Goal: Navigation & Orientation: Find specific page/section

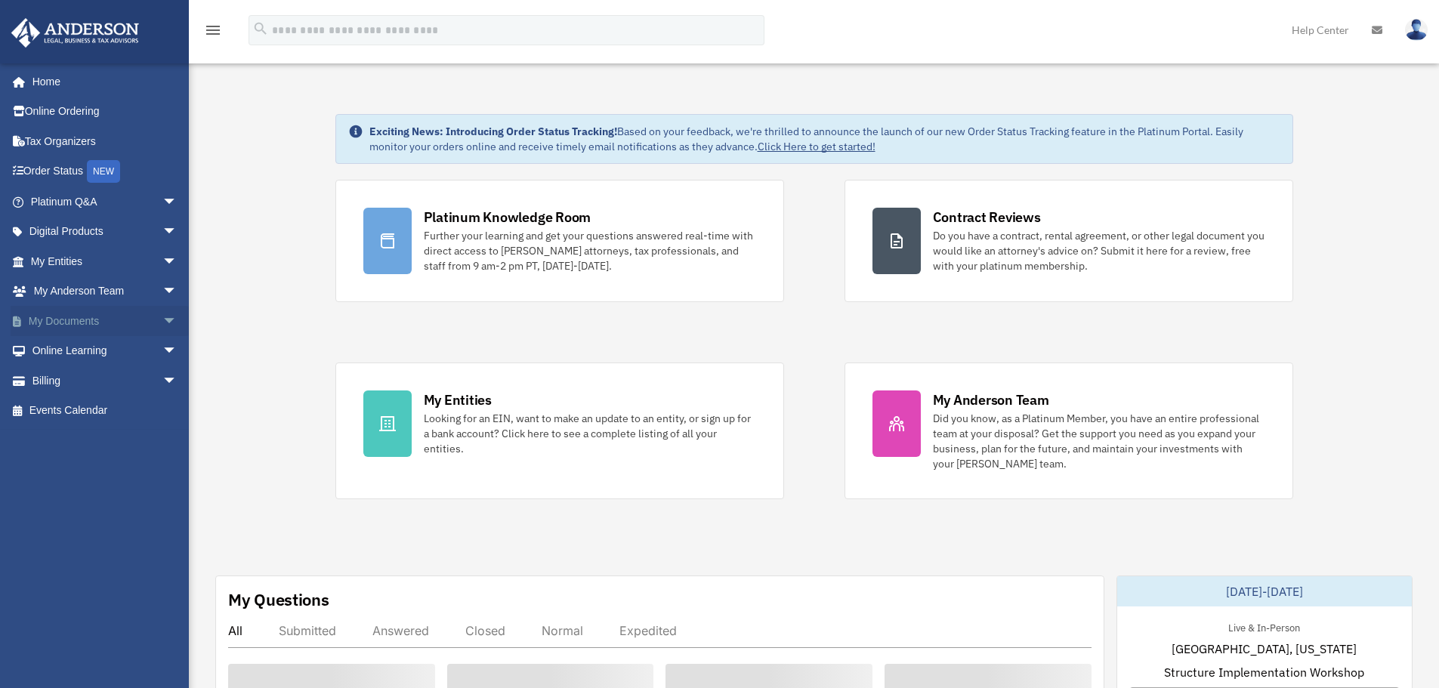
click at [80, 320] on link "My Documents arrow_drop_down" at bounding box center [106, 321] width 190 height 30
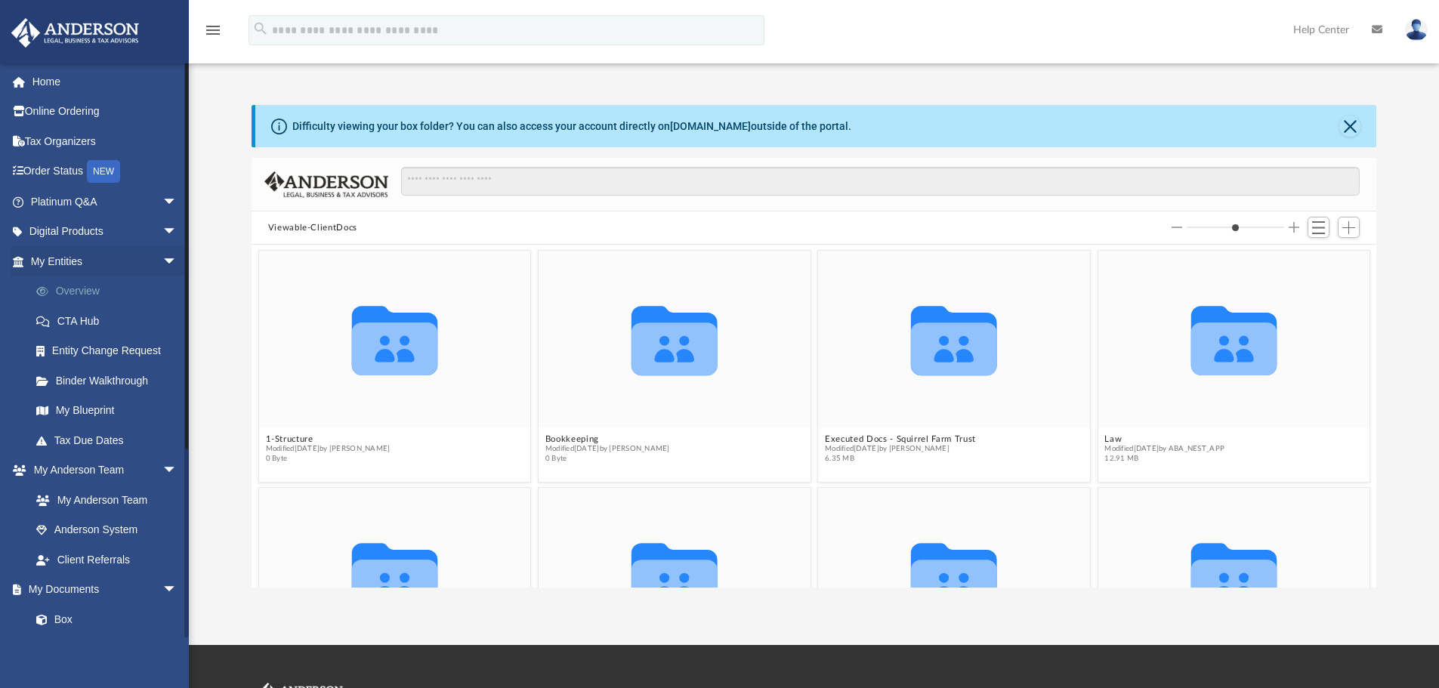
scroll to position [332, 1114]
click at [82, 289] on link "Overview" at bounding box center [110, 292] width 179 height 30
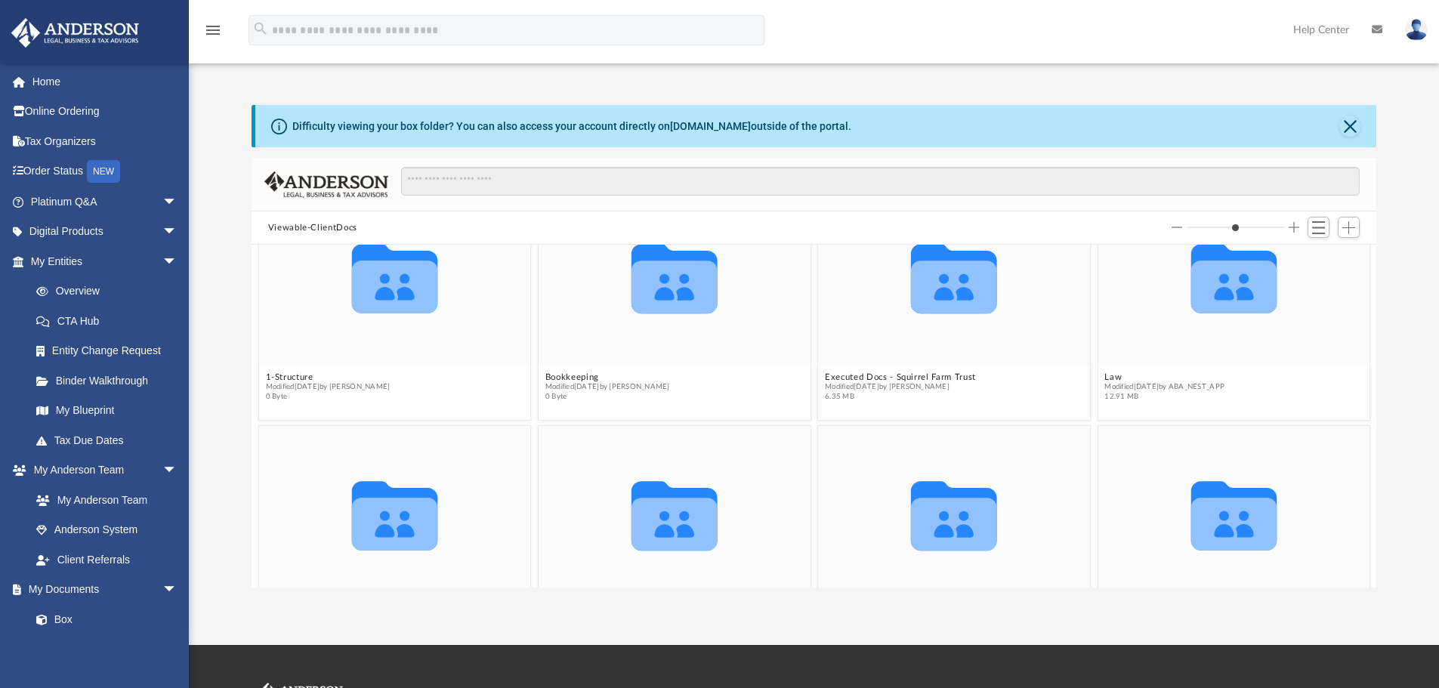
scroll to position [0, 0]
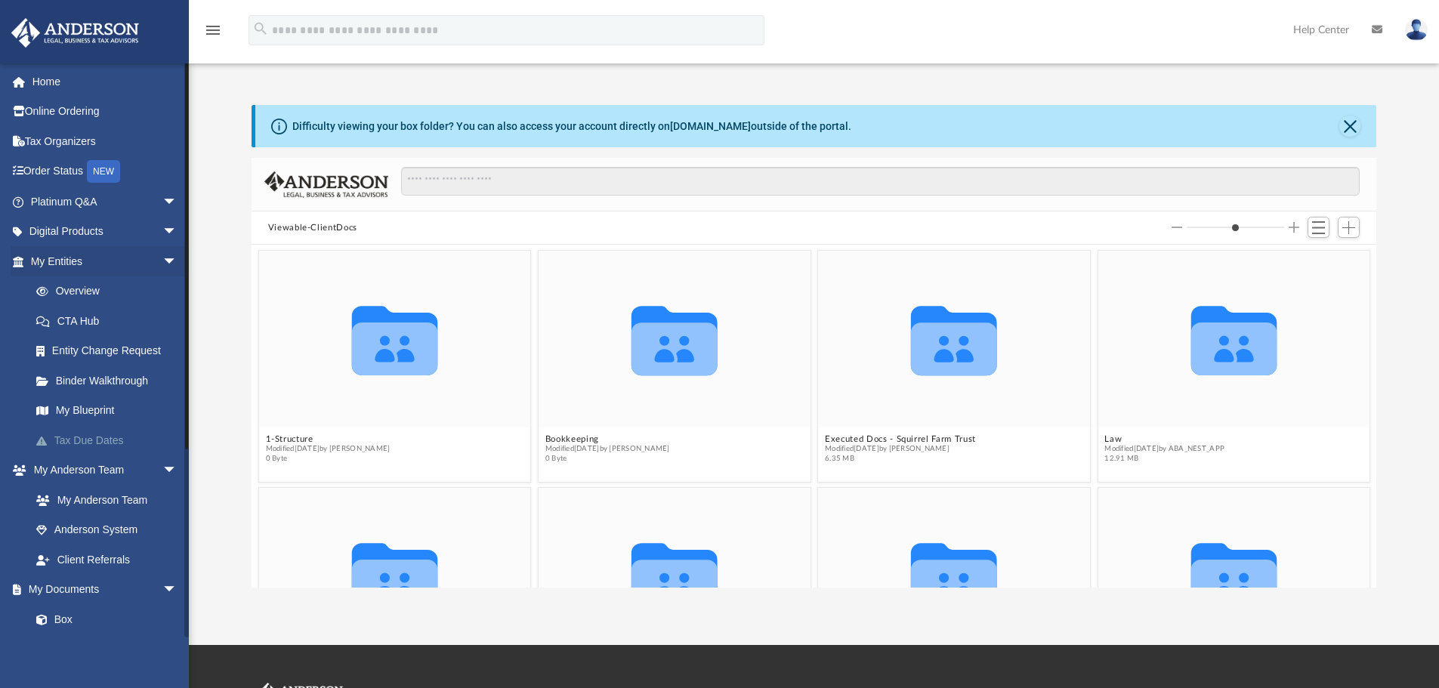
click at [72, 442] on link "Tax Due Dates" at bounding box center [110, 440] width 179 height 30
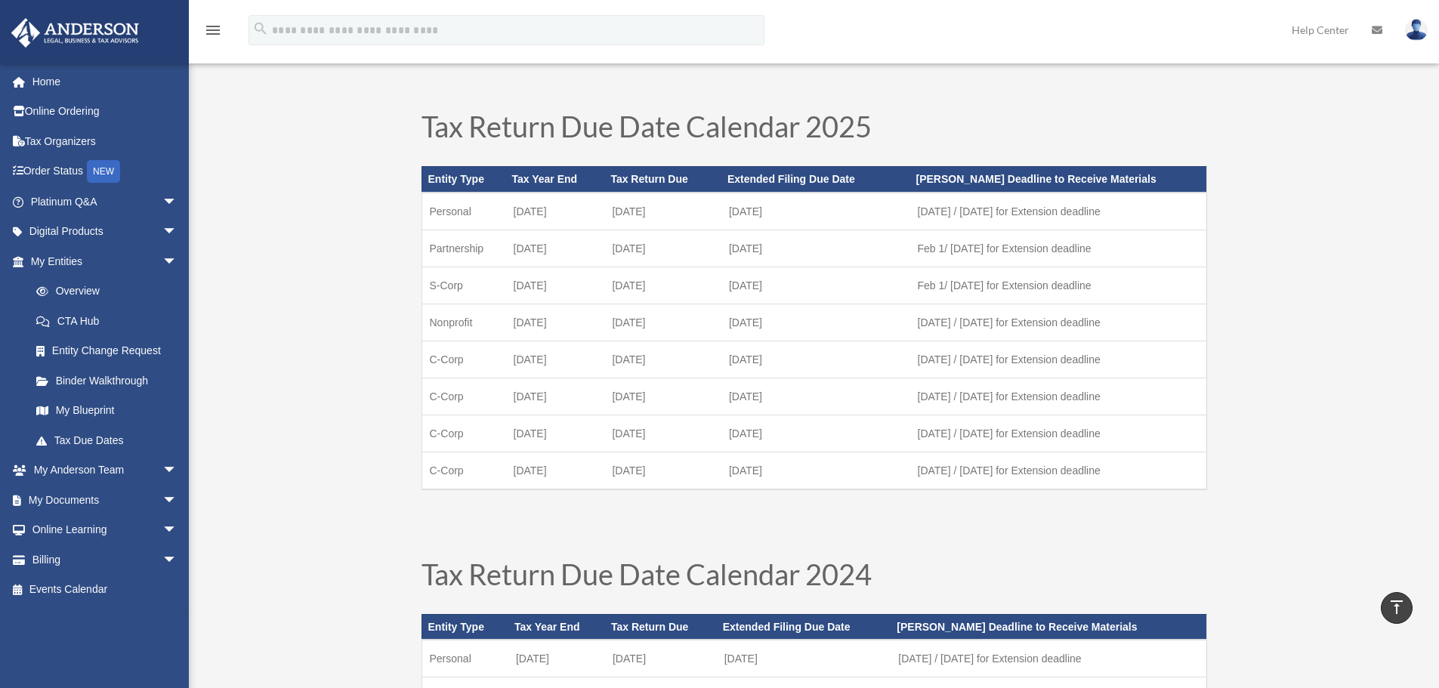
scroll to position [18, 0]
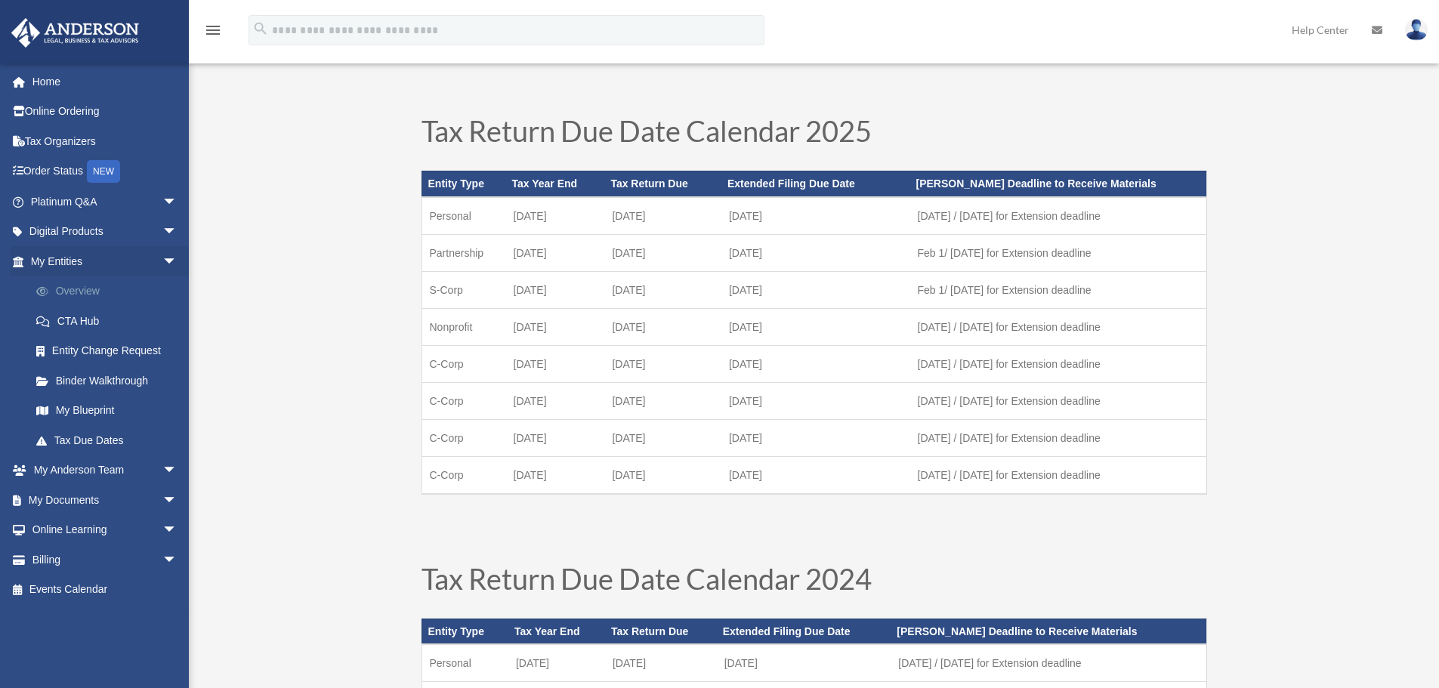
click at [77, 287] on link "Overview" at bounding box center [110, 292] width 179 height 30
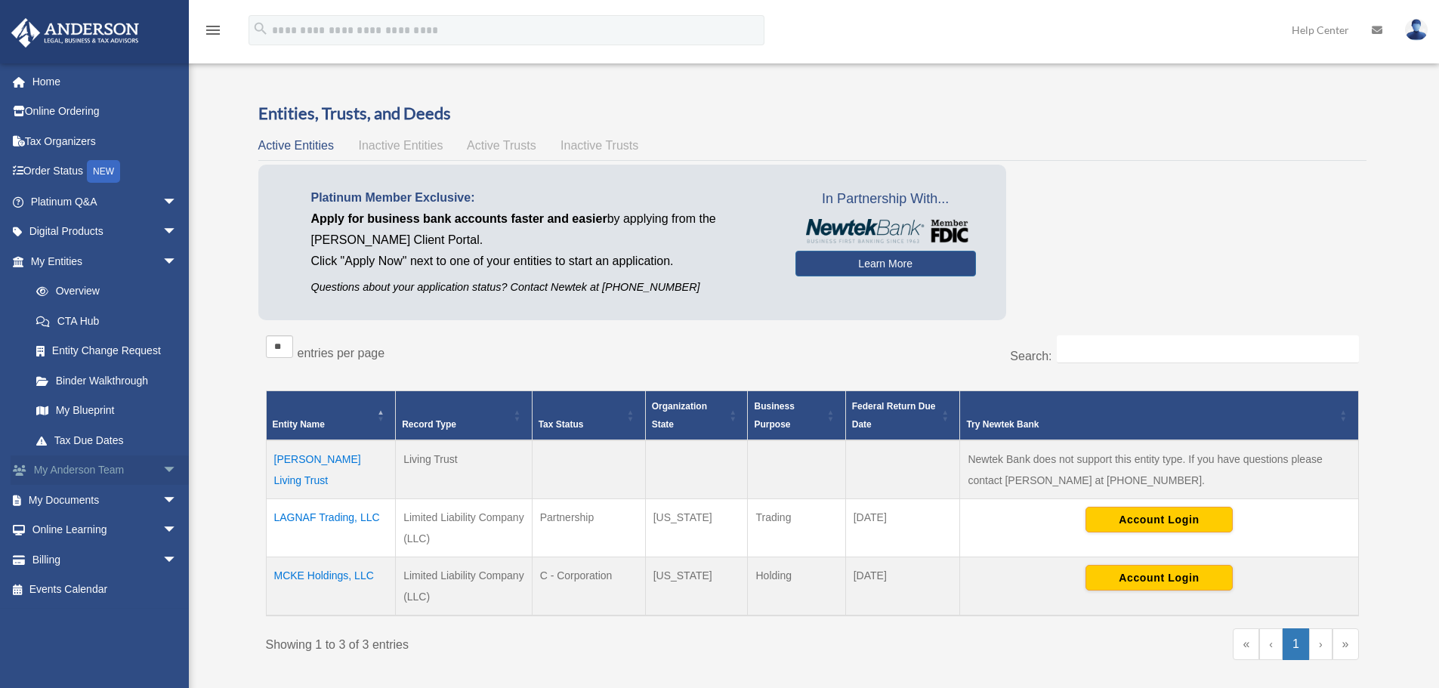
click at [78, 468] on link "My [PERSON_NAME] Team arrow_drop_down" at bounding box center [106, 471] width 190 height 30
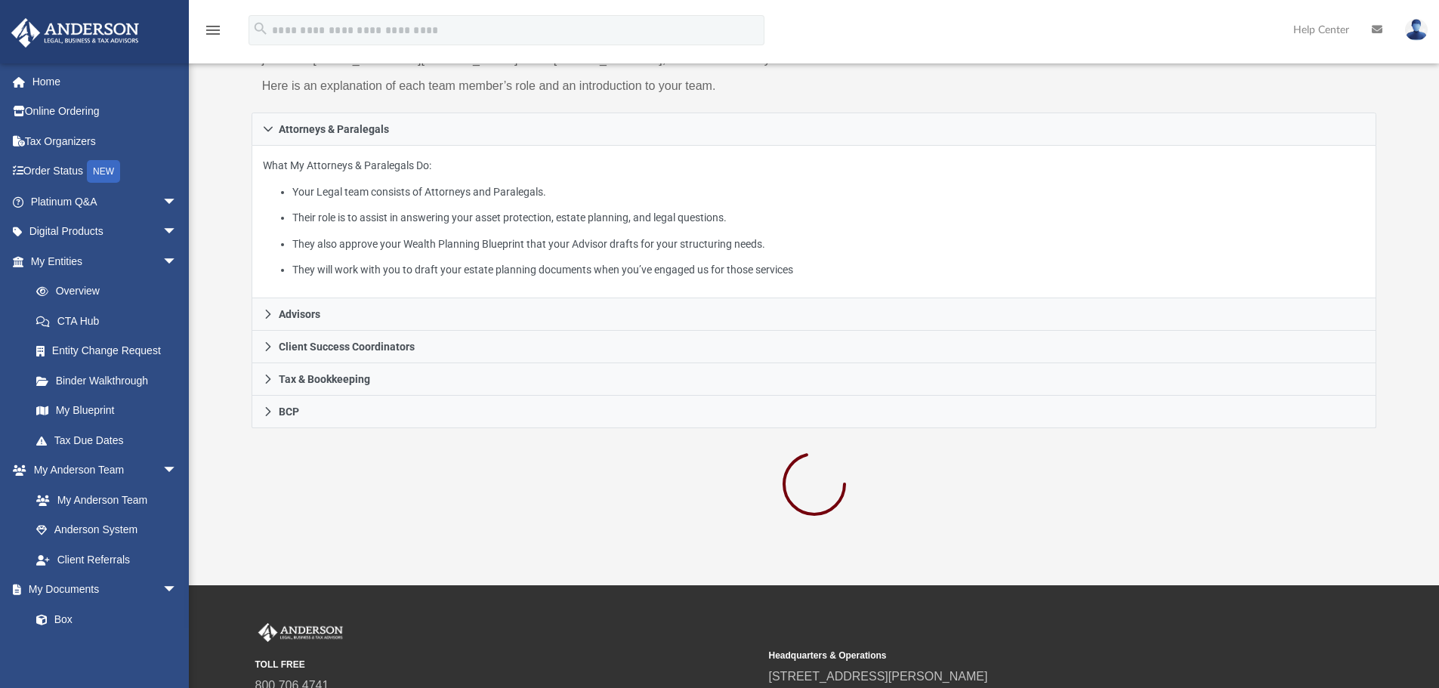
scroll to position [184, 0]
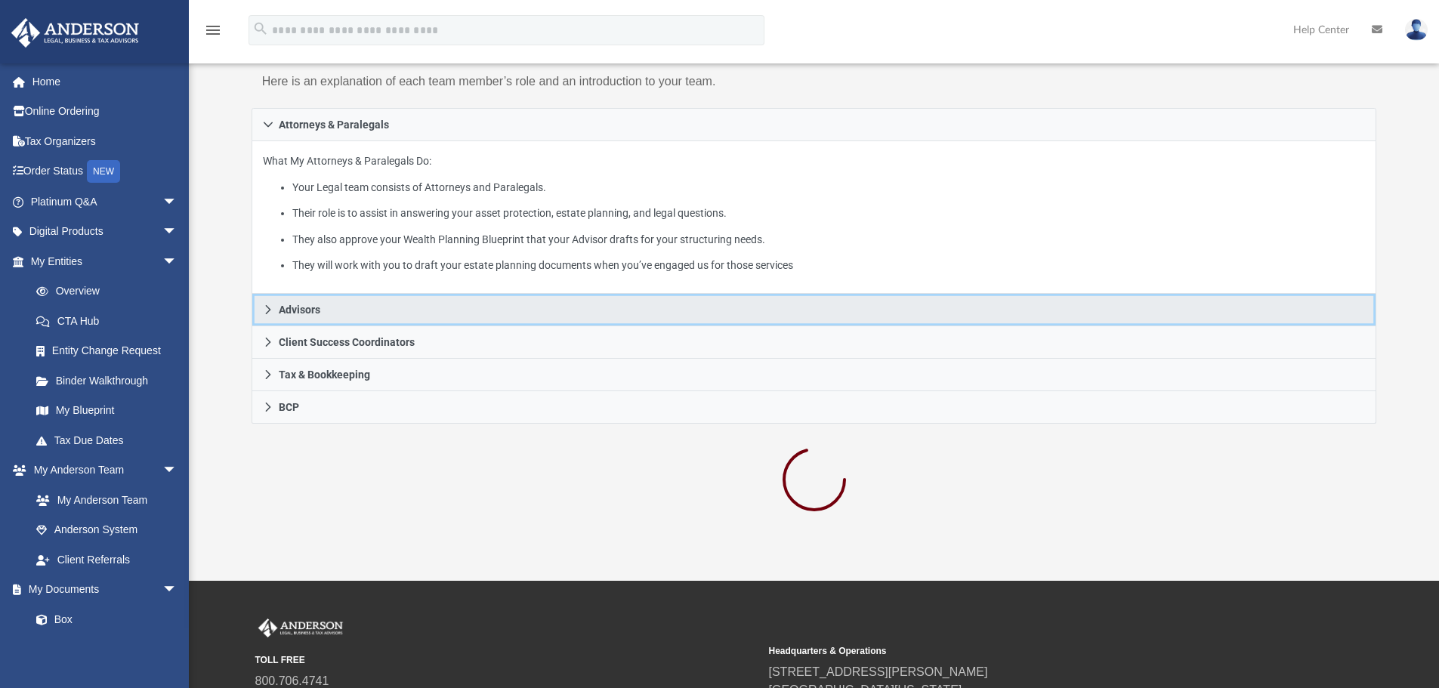
click at [300, 311] on span "Advisors" at bounding box center [300, 309] width 42 height 11
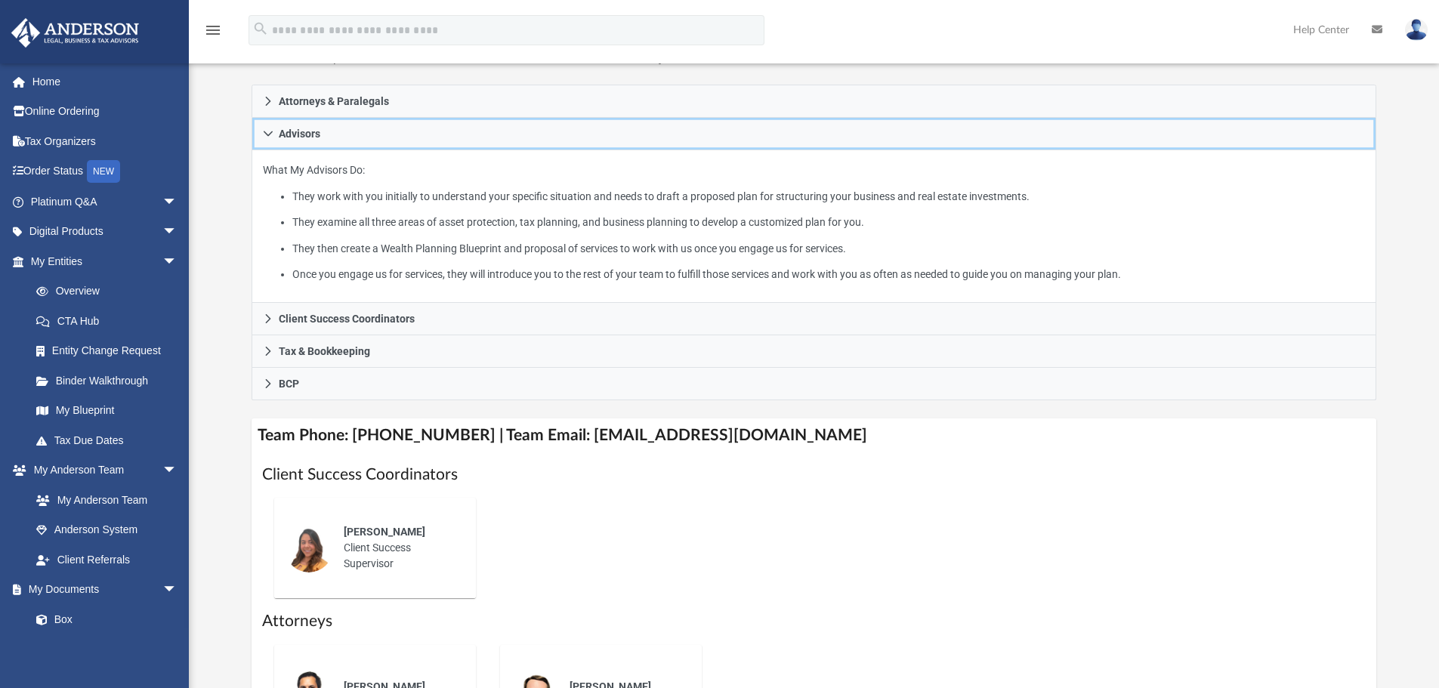
scroll to position [205, 0]
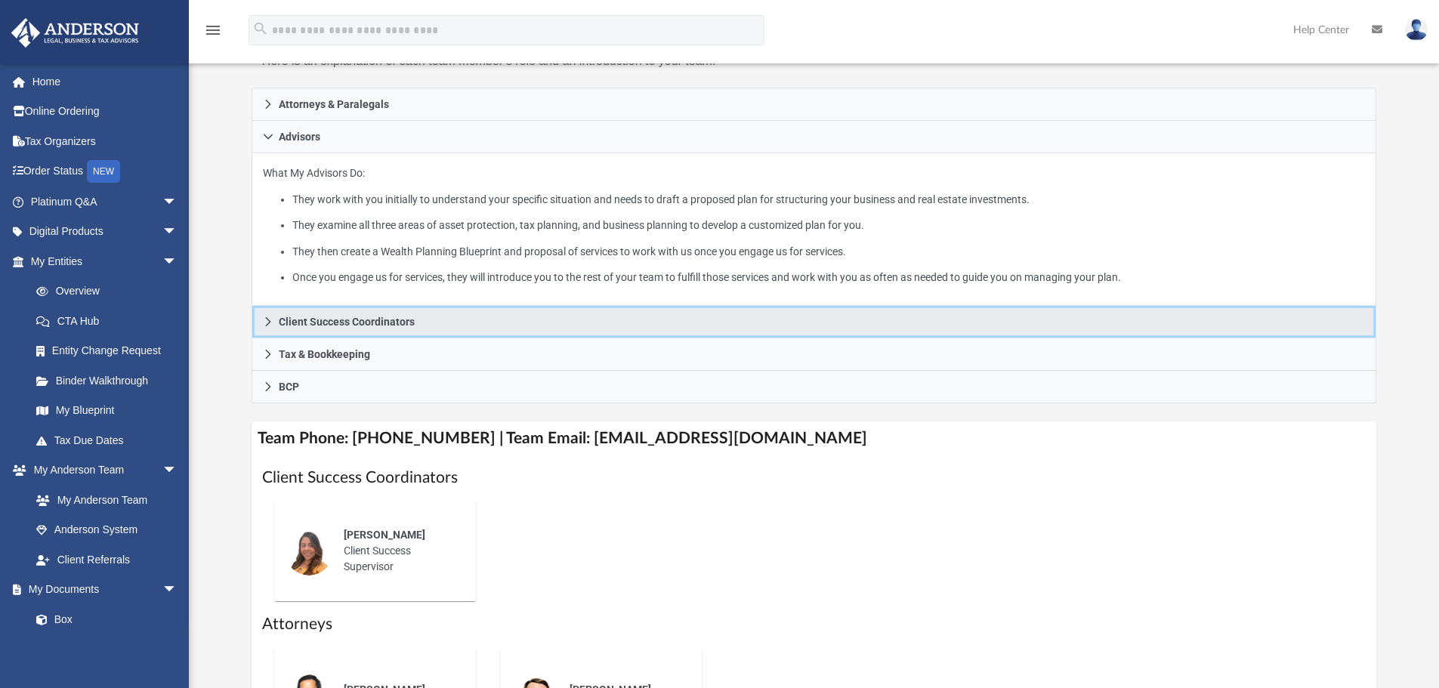
click at [335, 320] on span "Client Success Coordinators" at bounding box center [347, 322] width 136 height 11
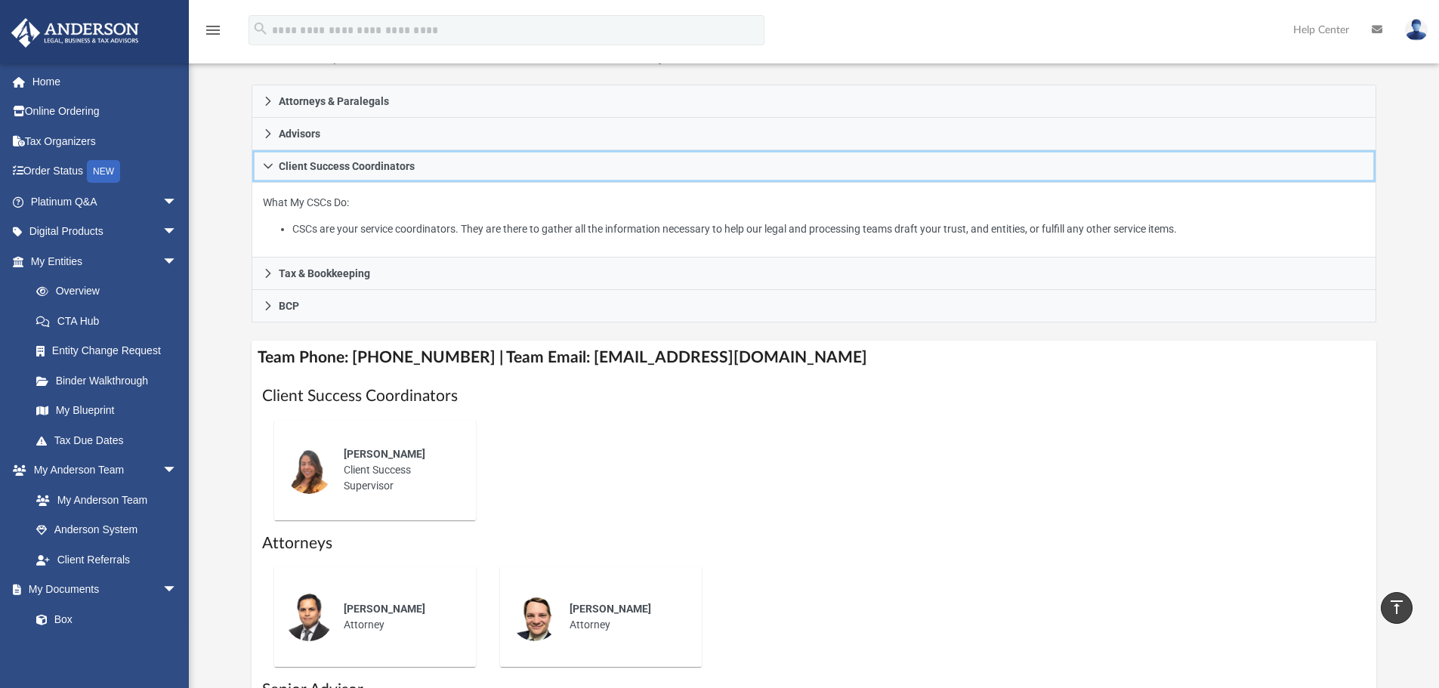
scroll to position [0, 0]
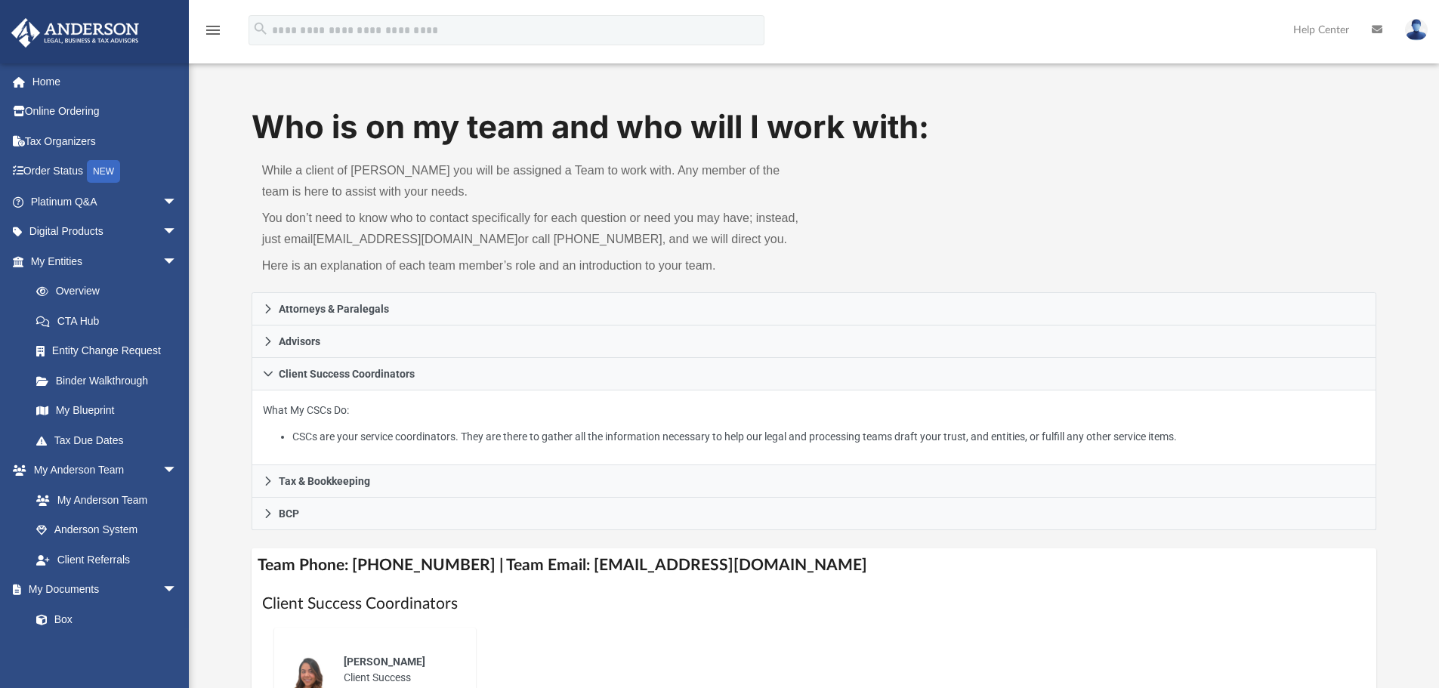
click at [1413, 29] on img at bounding box center [1416, 30] width 23 height 22
click at [1157, 128] on link "Logout" at bounding box center [1189, 131] width 151 height 31
